Goal: Task Accomplishment & Management: Manage account settings

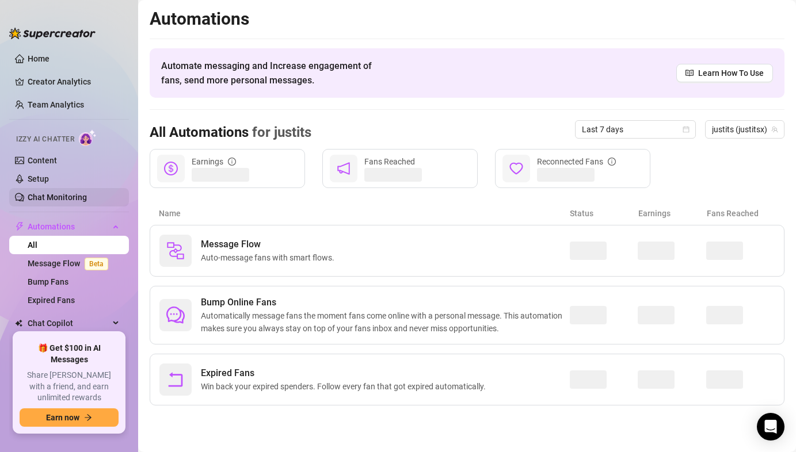
click at [87, 193] on link "Chat Monitoring" at bounding box center [57, 197] width 59 height 9
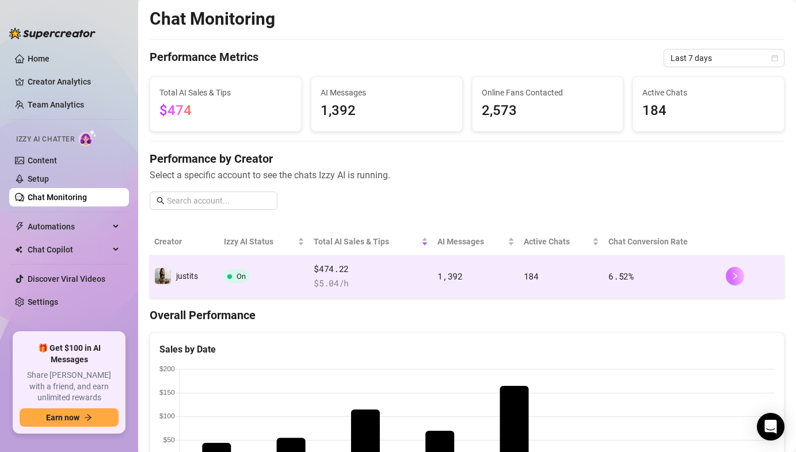
click at [739, 280] on button "button" at bounding box center [735, 276] width 18 height 18
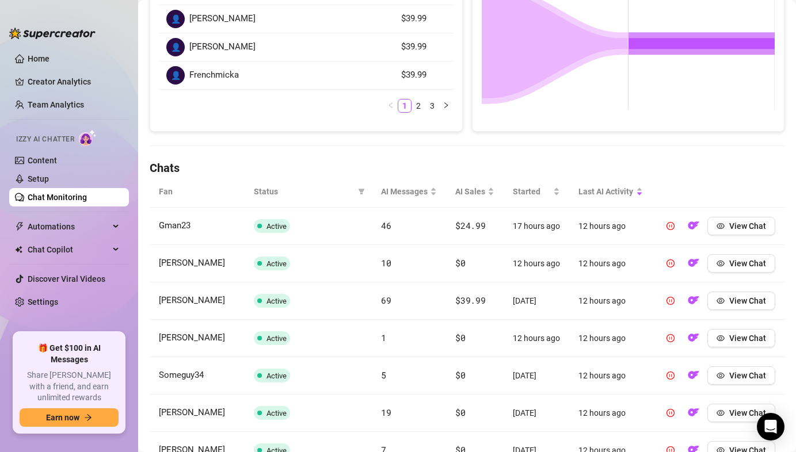
scroll to position [243, 0]
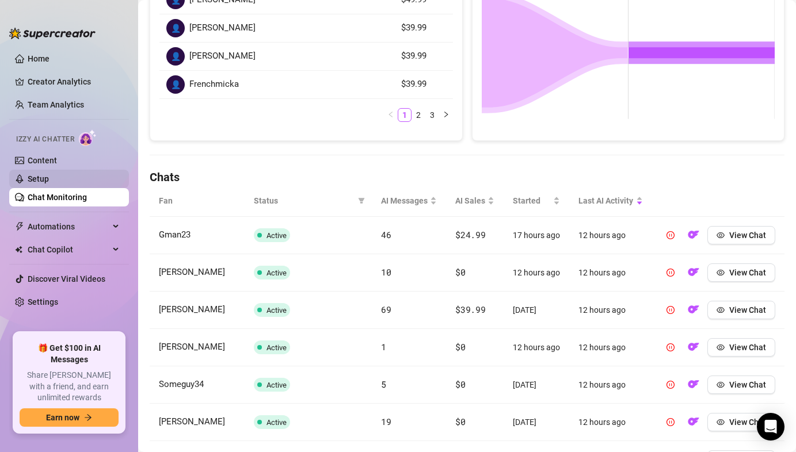
click at [49, 184] on link "Setup" at bounding box center [38, 178] width 21 height 9
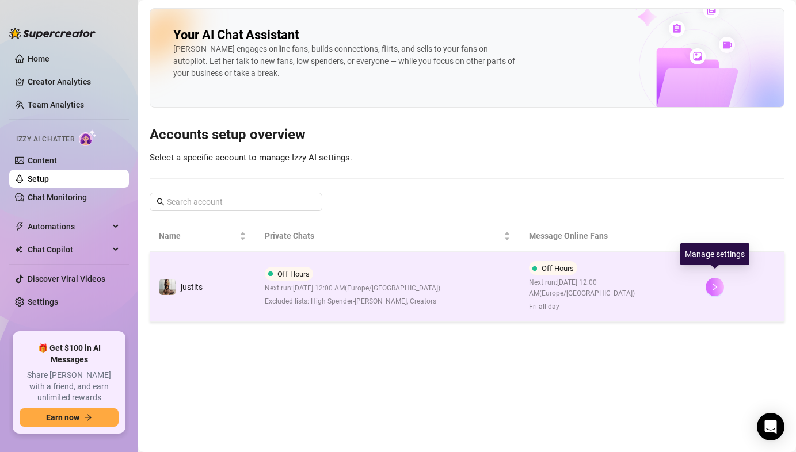
click at [715, 284] on icon "right" at bounding box center [715, 287] width 8 height 8
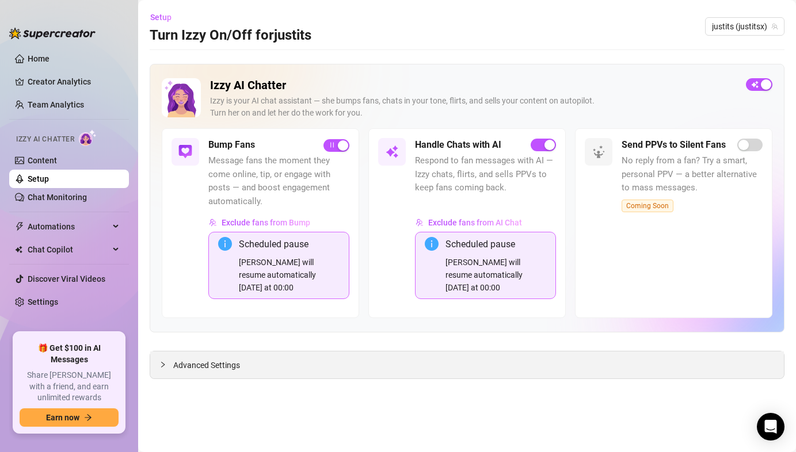
click at [194, 365] on span "Advanced Settings" at bounding box center [206, 365] width 67 height 13
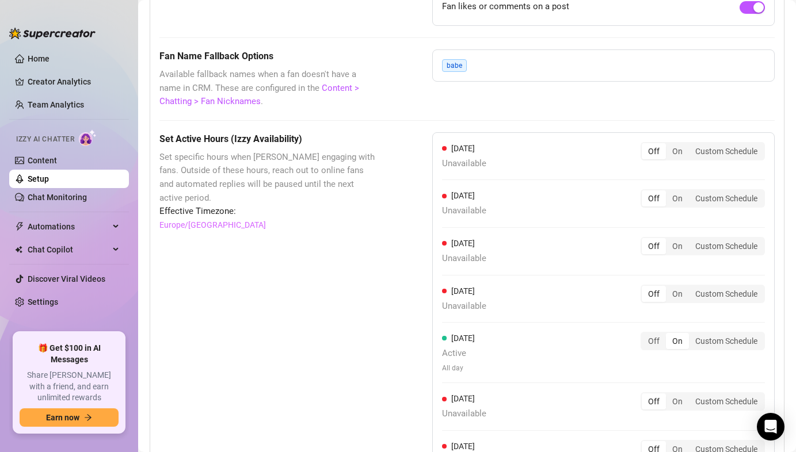
scroll to position [1113, 0]
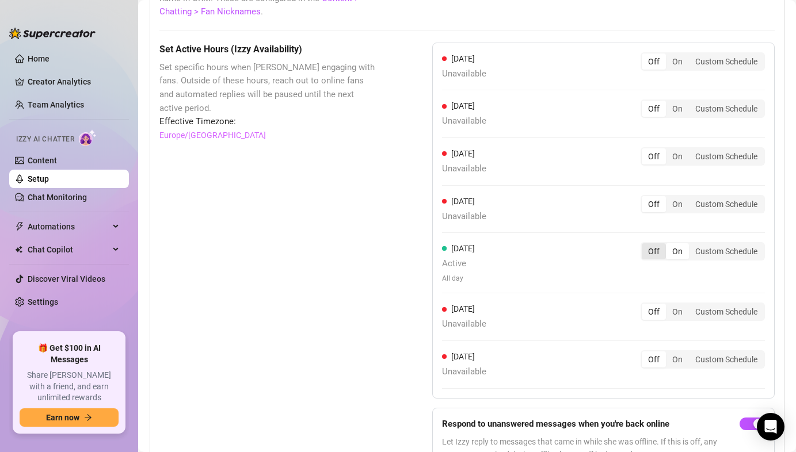
click at [653, 259] on div "Off" at bounding box center [654, 251] width 24 height 16
click at [645, 245] on input "Off" at bounding box center [645, 245] width 0 height 0
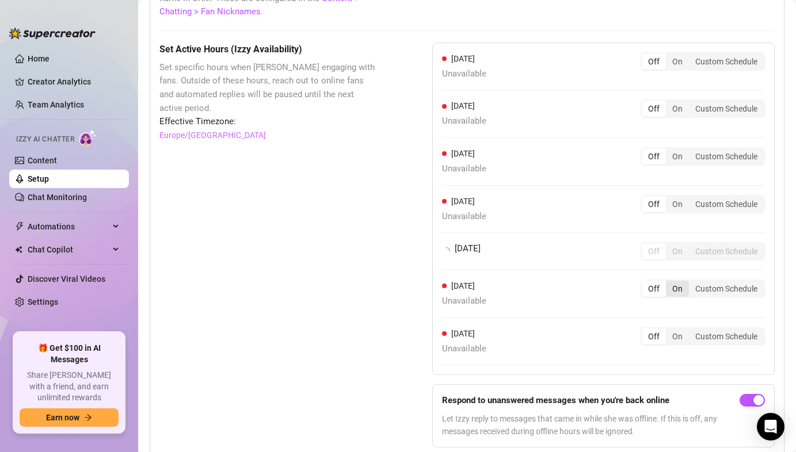
click at [674, 291] on div "Off On Custom Schedule" at bounding box center [703, 289] width 124 height 18
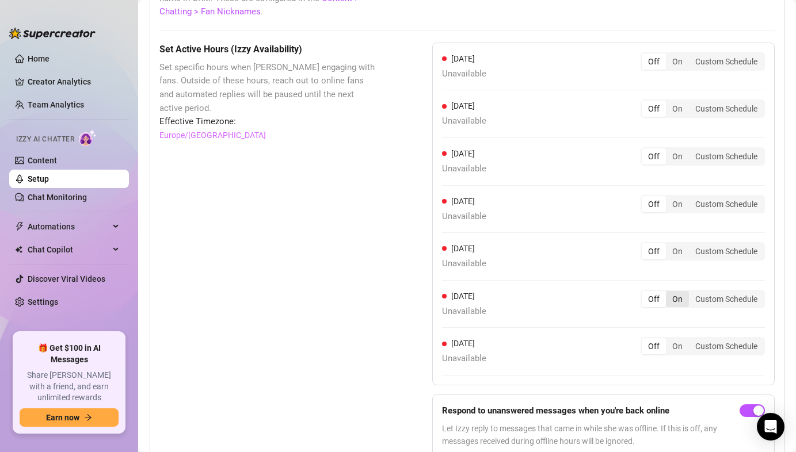
click at [684, 304] on div "On" at bounding box center [677, 299] width 23 height 16
click at [669, 293] on input "On" at bounding box center [669, 293] width 0 height 0
